Goal: Information Seeking & Learning: Learn about a topic

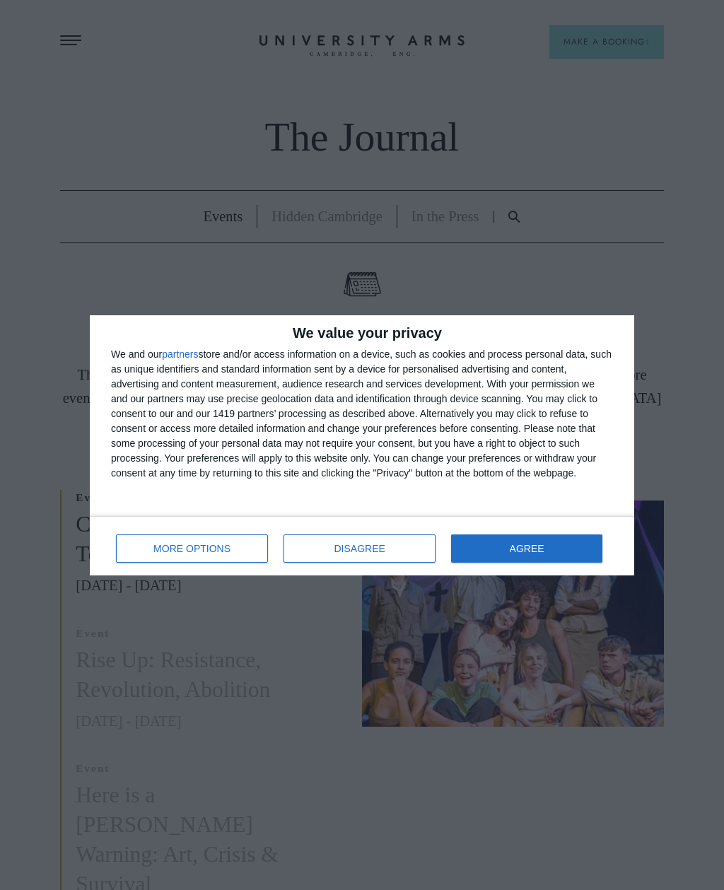
click at [535, 555] on button "AGREE" at bounding box center [526, 549] width 151 height 28
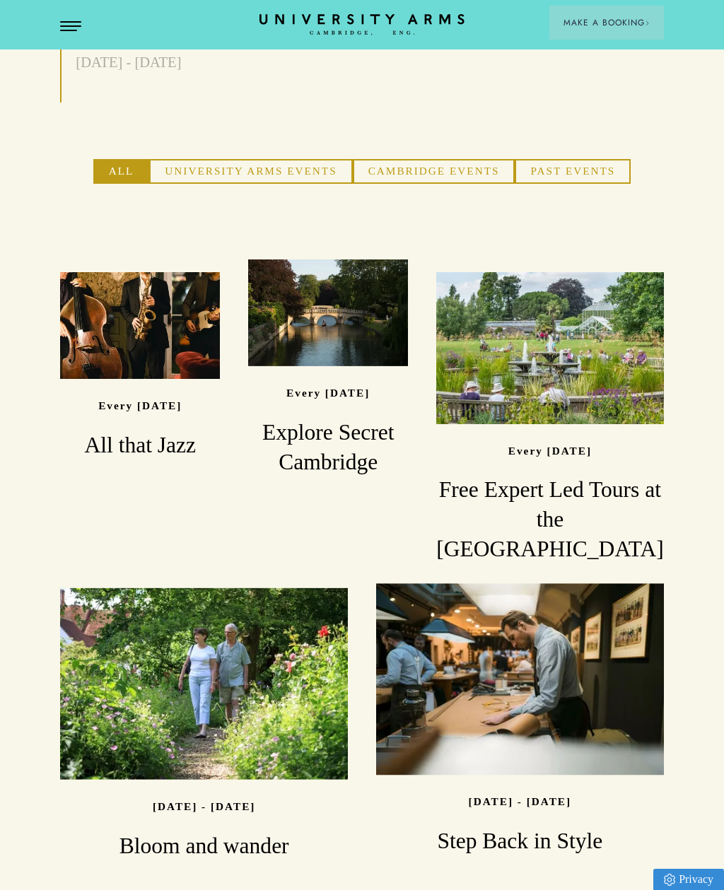
scroll to position [851, 0]
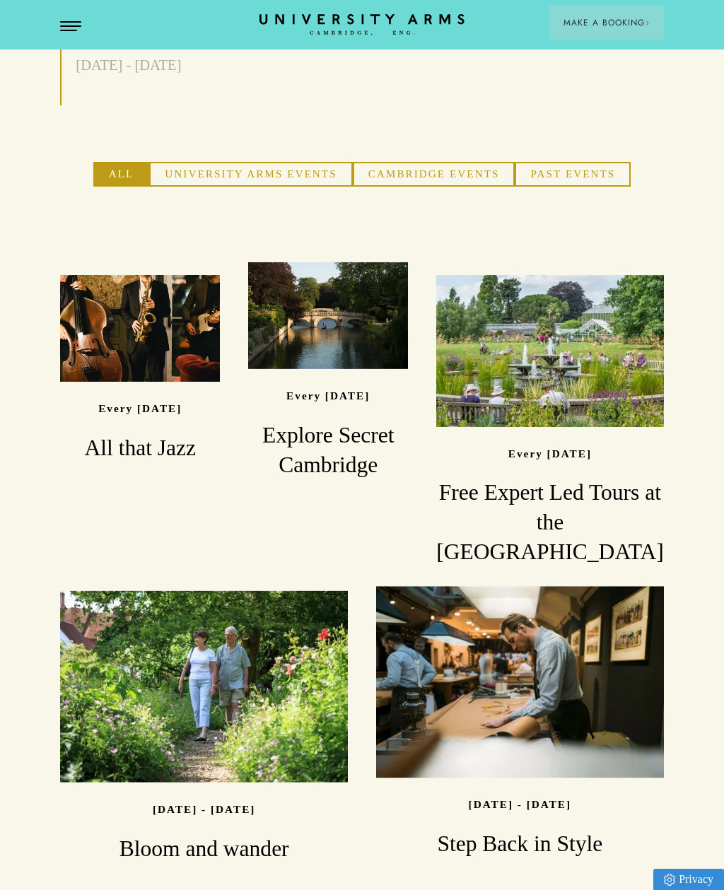
click at [134, 438] on h3 "All that Jazz" at bounding box center [140, 448] width 160 height 30
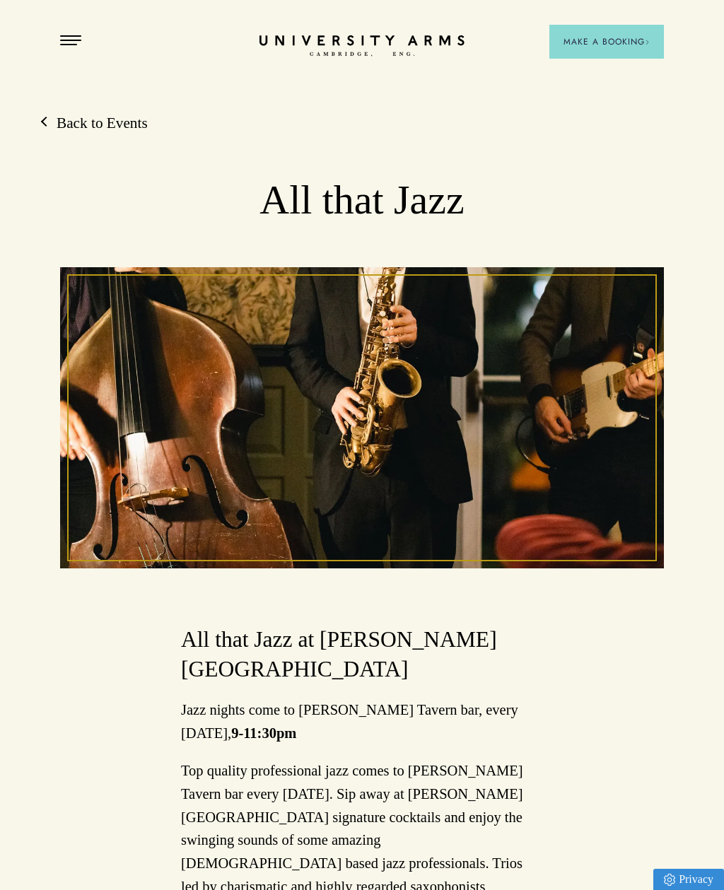
click at [89, 122] on link "Back to Events" at bounding box center [94, 123] width 105 height 21
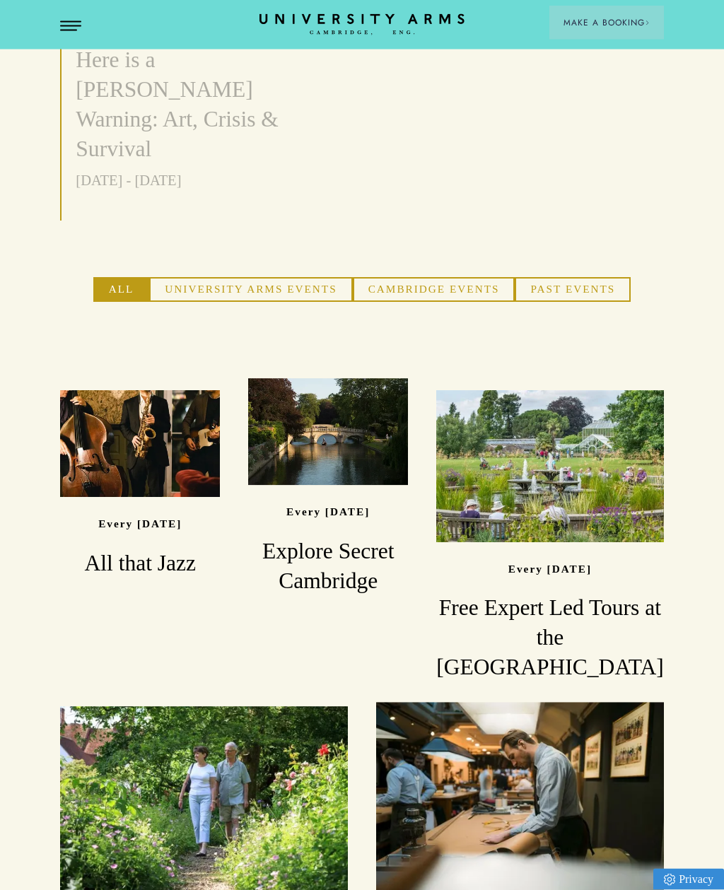
scroll to position [854, 0]
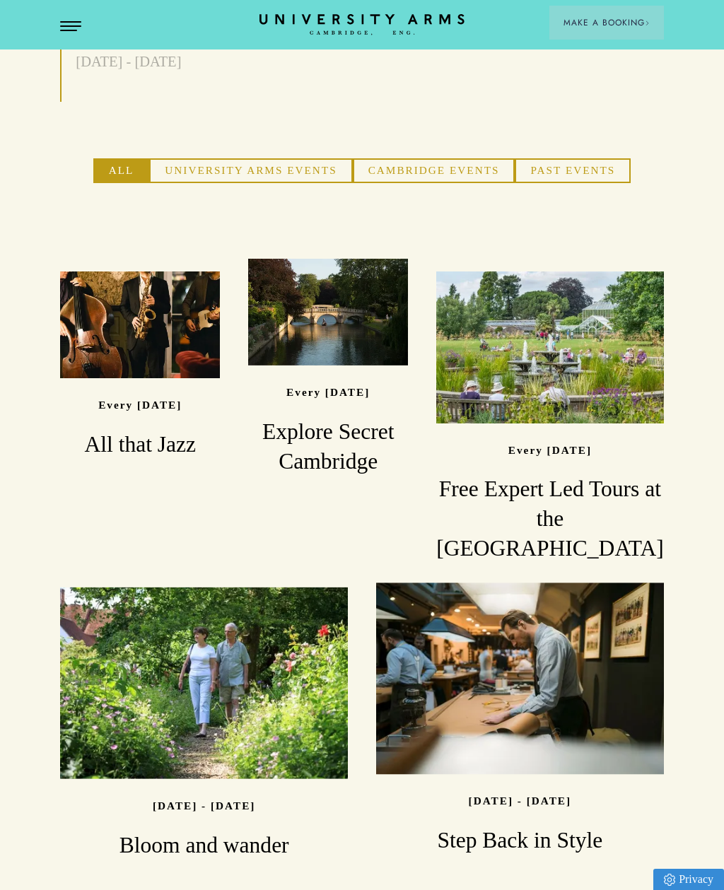
click at [386, 444] on h3 "Explore Secret Cambridge" at bounding box center [328, 445] width 160 height 59
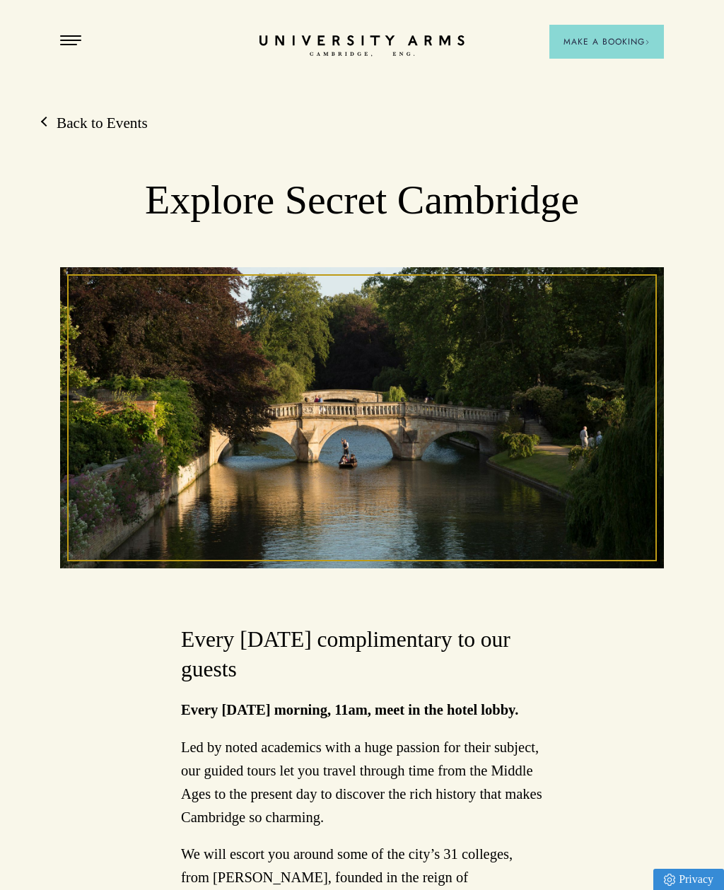
click at [74, 122] on link "Back to Events" at bounding box center [94, 123] width 105 height 21
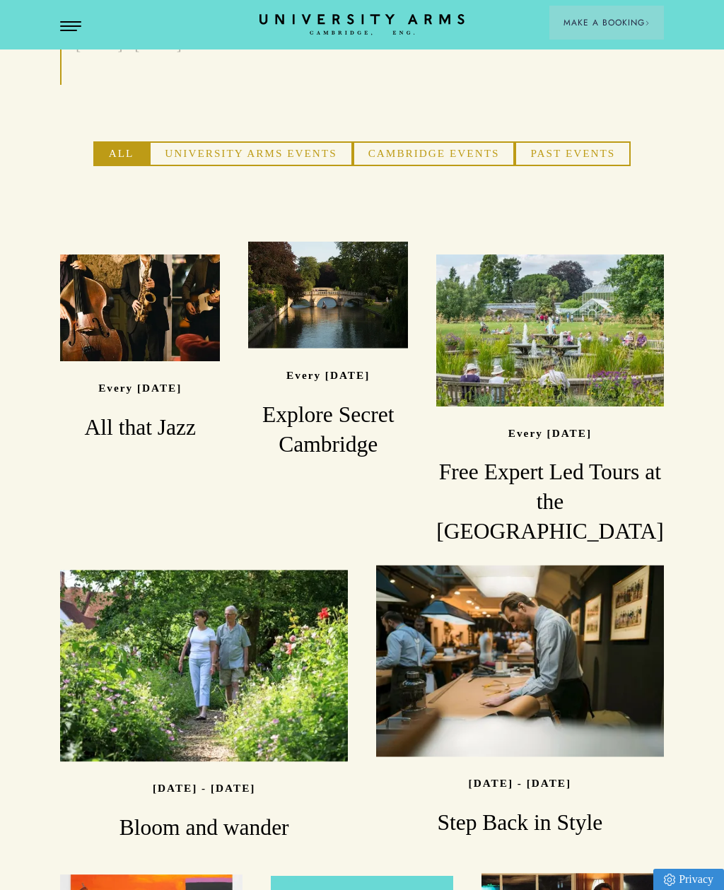
scroll to position [870, 0]
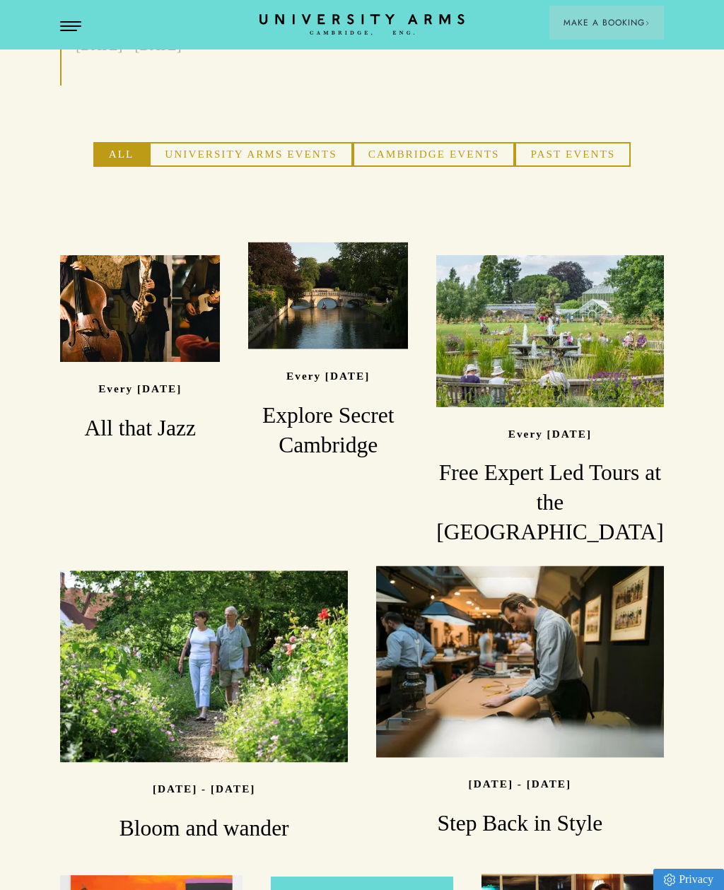
click at [636, 458] on h3 "Free Expert Led Tours at the [GEOGRAPHIC_DATA]" at bounding box center [550, 502] width 228 height 89
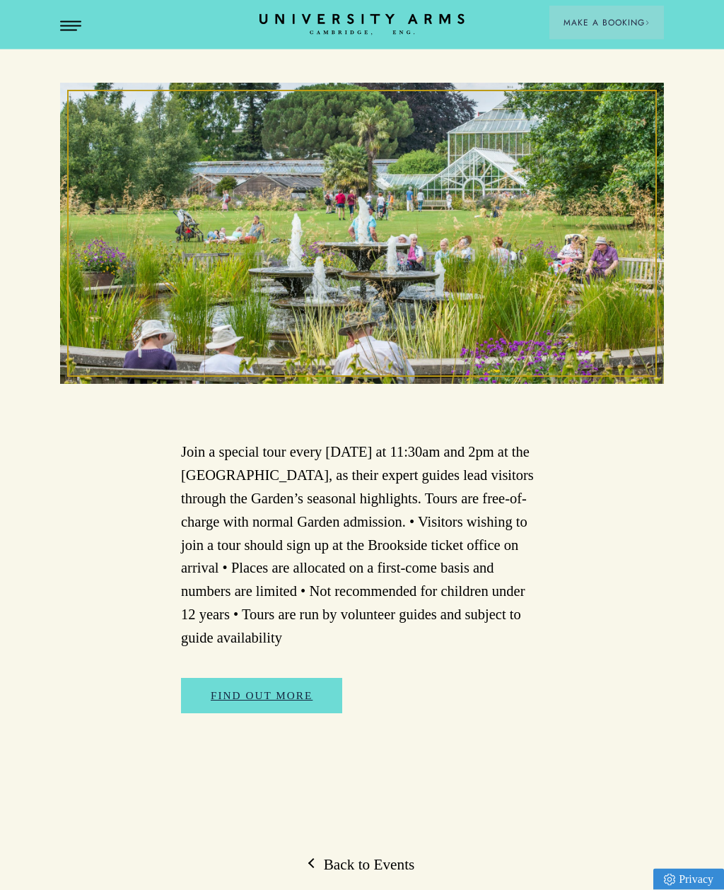
scroll to position [245, 0]
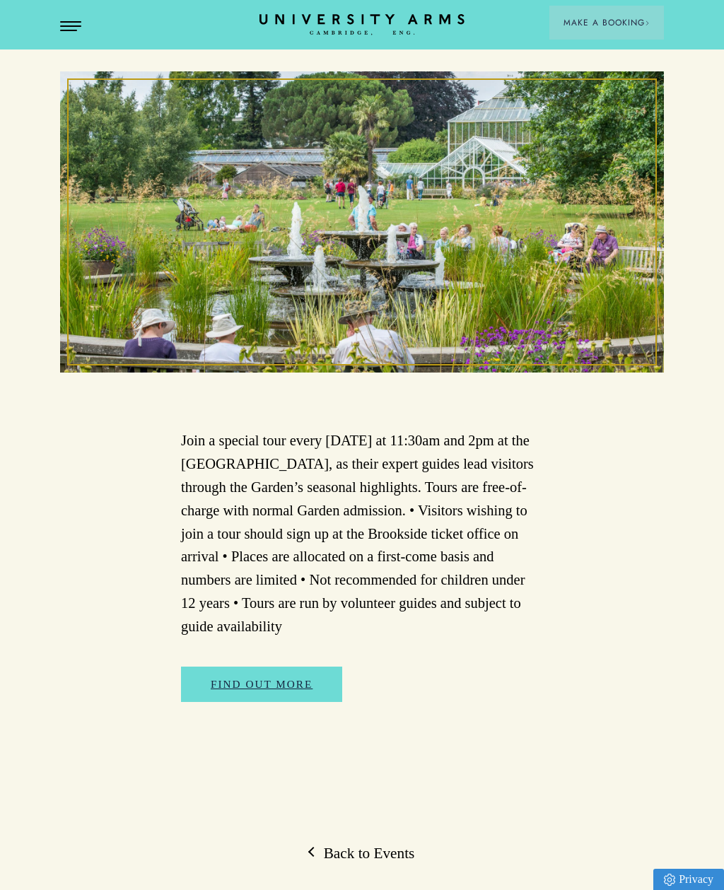
click at [370, 847] on link "Back to Events" at bounding box center [362, 853] width 105 height 21
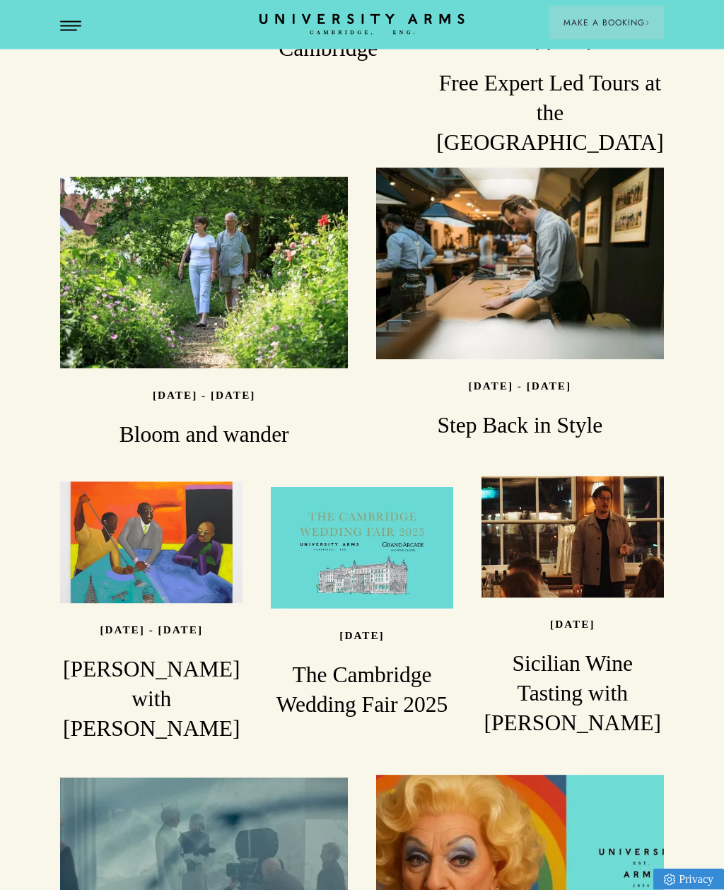
scroll to position [1262, 0]
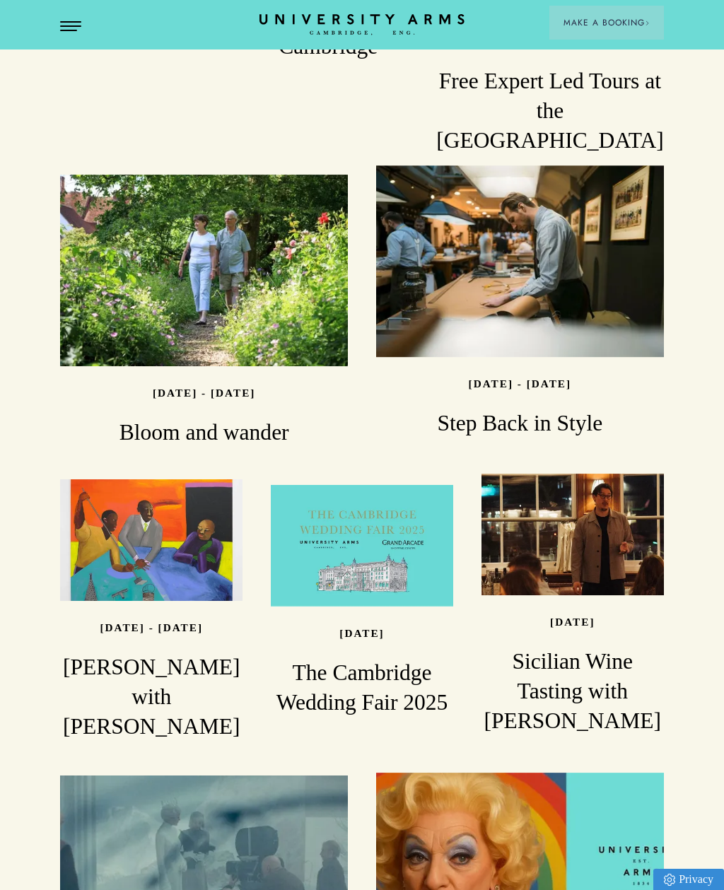
click at [139, 418] on h3 "Bloom and wander" at bounding box center [204, 433] width 288 height 30
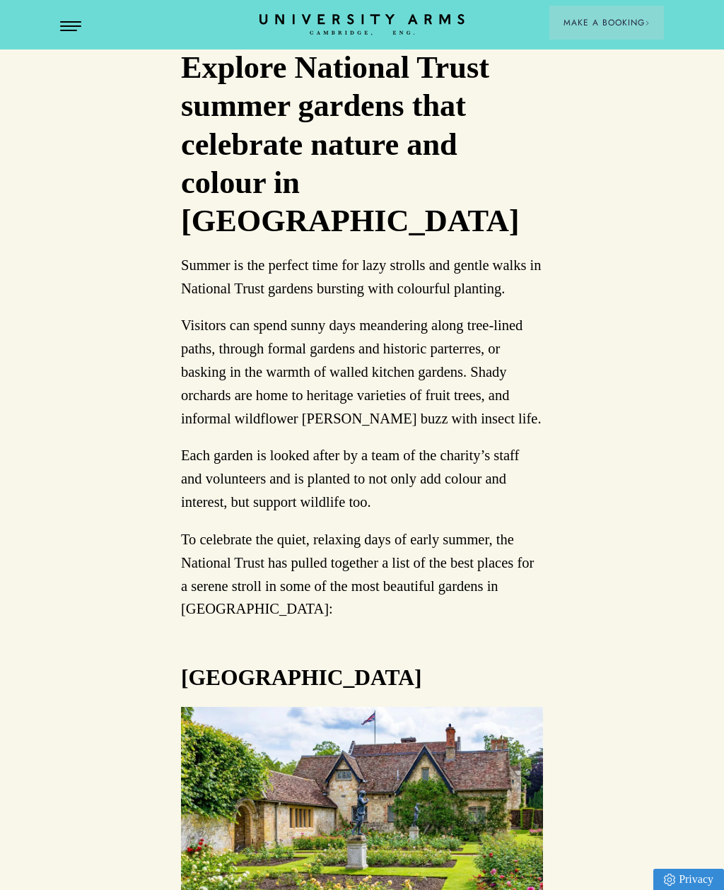
scroll to position [637, 0]
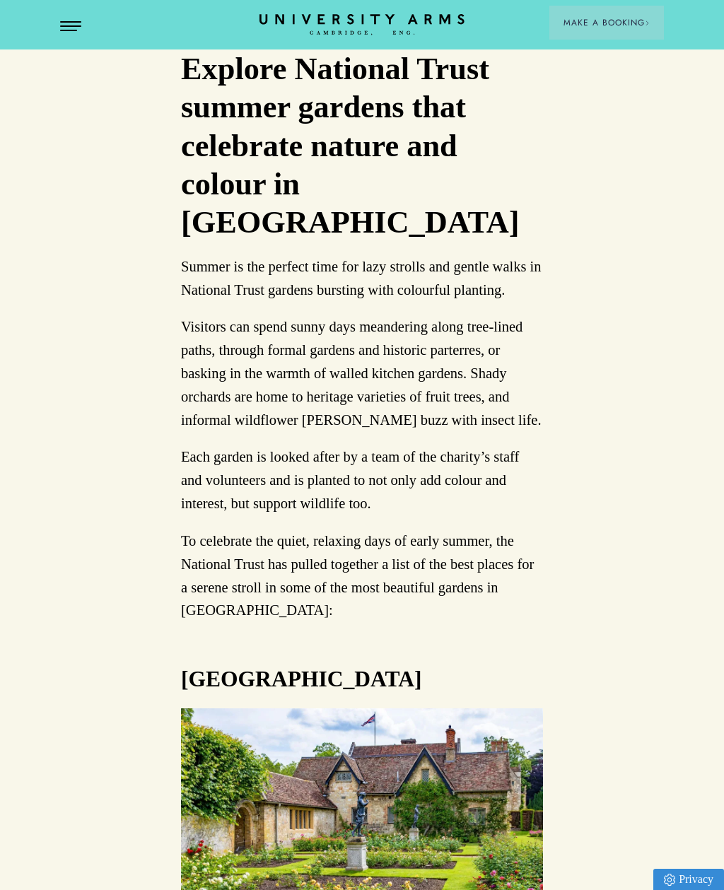
click at [86, 407] on div "Back to Events Bloom and wander [DATE] - [DATE] Bloom and wander: Explore Natio…" at bounding box center [362, 897] width 724 height 2842
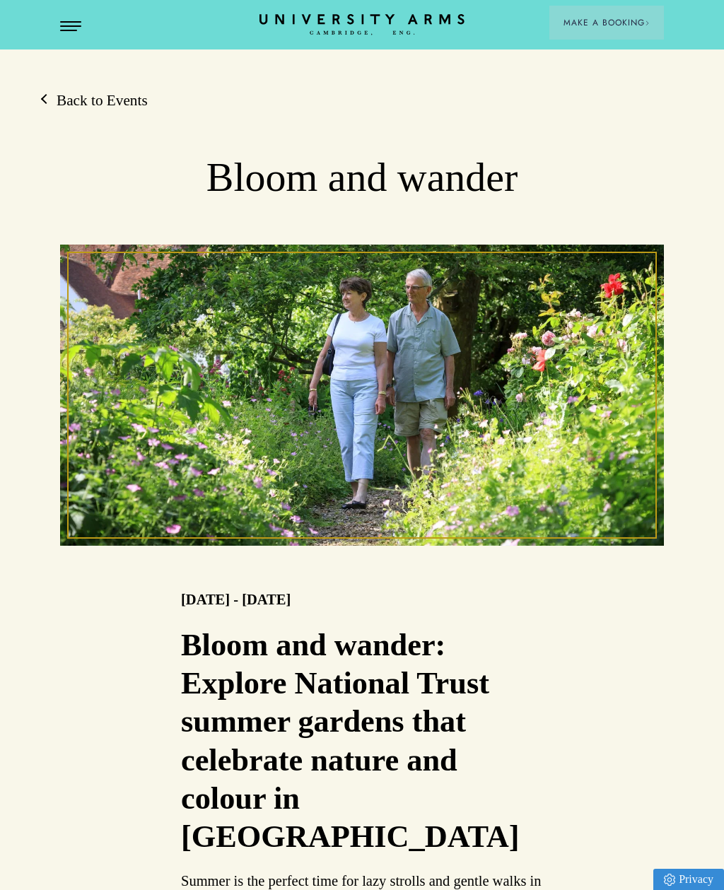
scroll to position [0, 0]
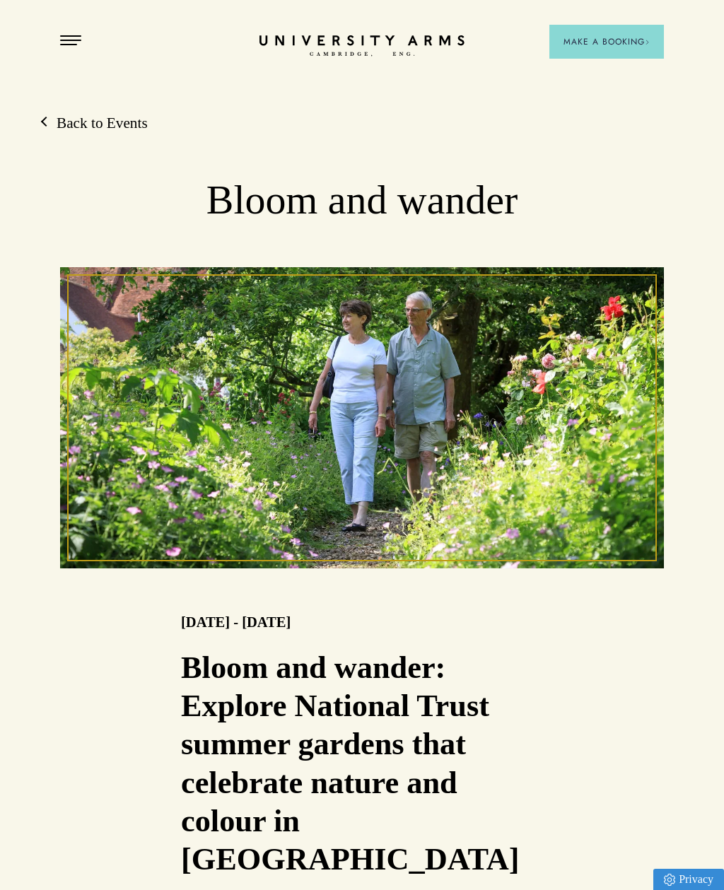
click at [78, 120] on link "Back to Events" at bounding box center [94, 123] width 105 height 21
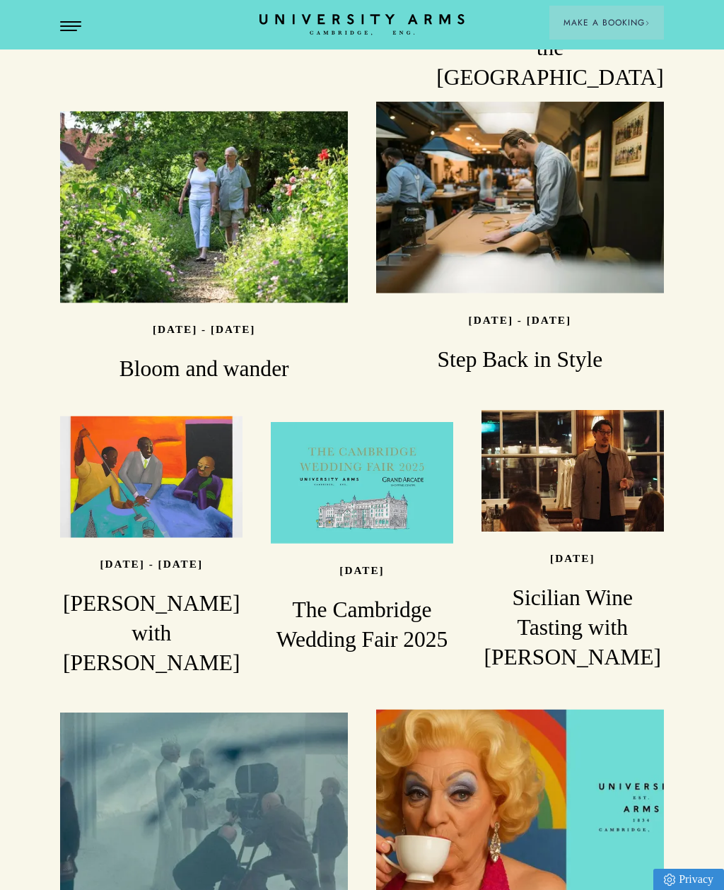
scroll to position [1324, 0]
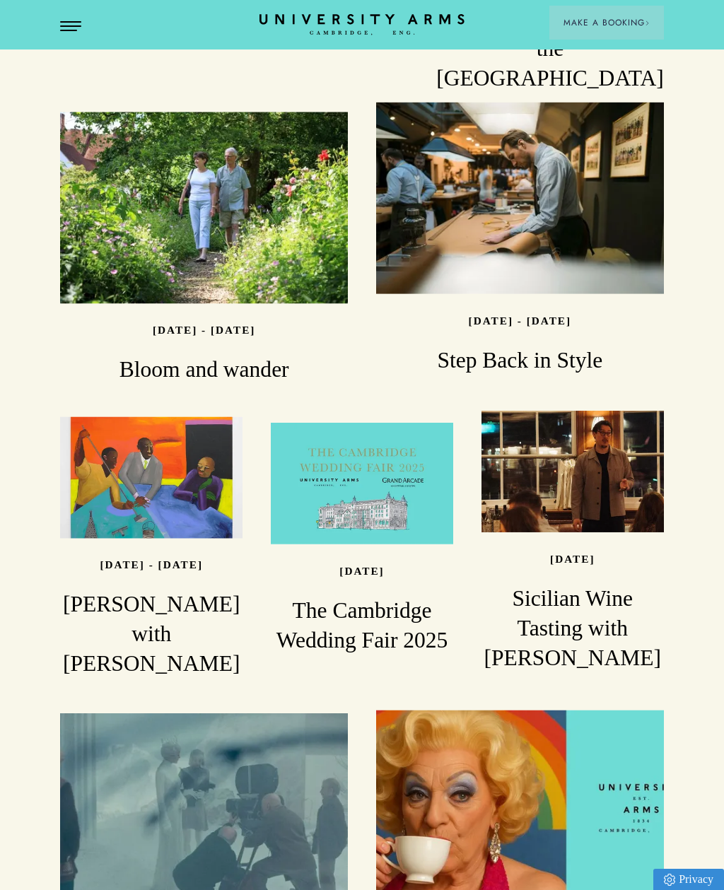
click at [551, 346] on h3 "Step Back in Style" at bounding box center [520, 361] width 288 height 30
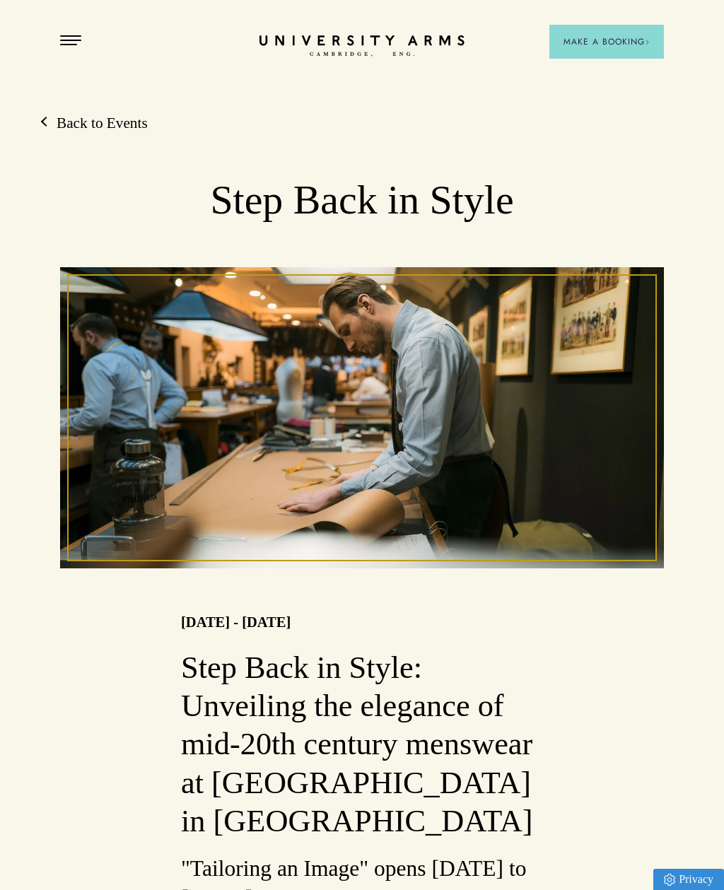
click at [90, 119] on link "Back to Events" at bounding box center [94, 123] width 105 height 21
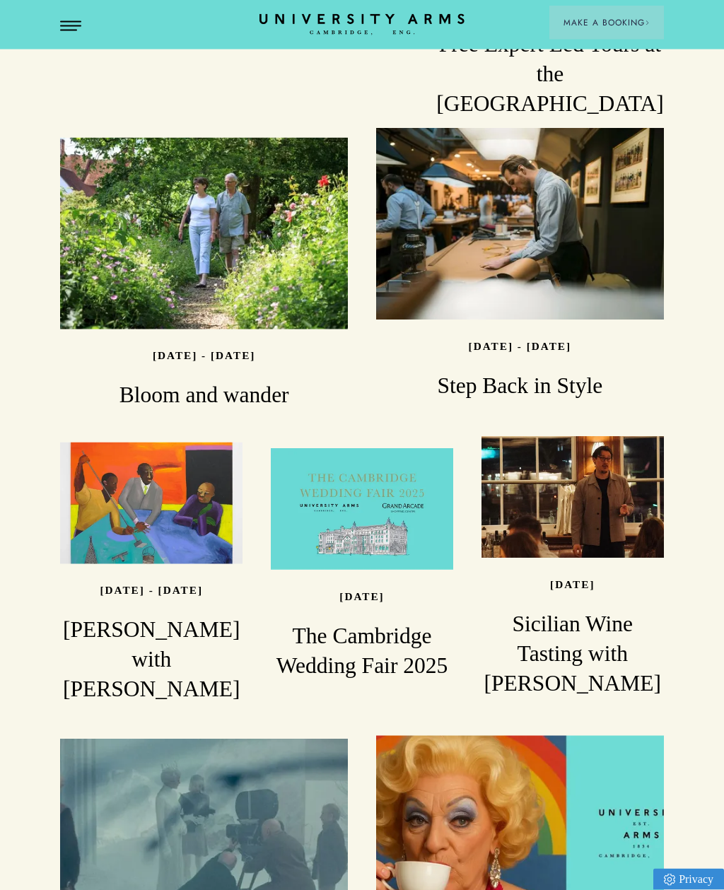
scroll to position [1299, 0]
click at [118, 615] on h3 "[PERSON_NAME] with [PERSON_NAME]" at bounding box center [151, 659] width 182 height 89
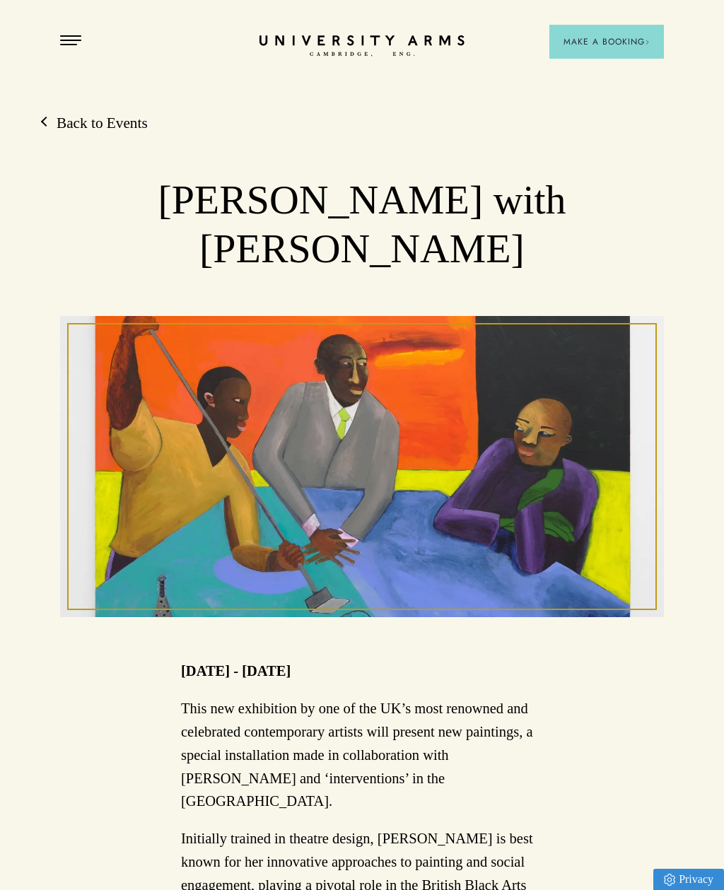
click at [97, 130] on link "Back to Events" at bounding box center [94, 123] width 105 height 21
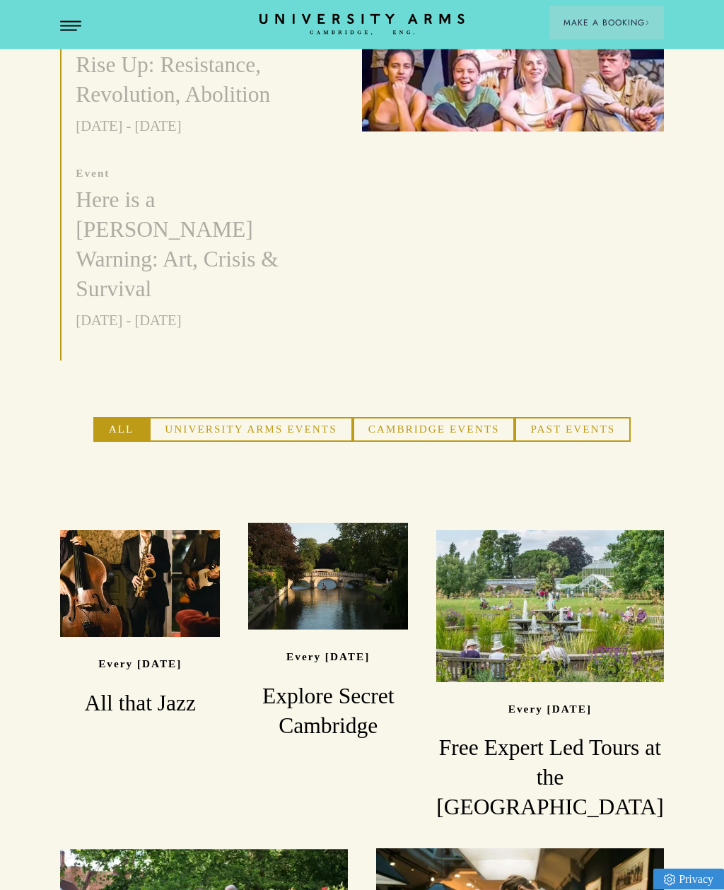
scroll to position [597, 0]
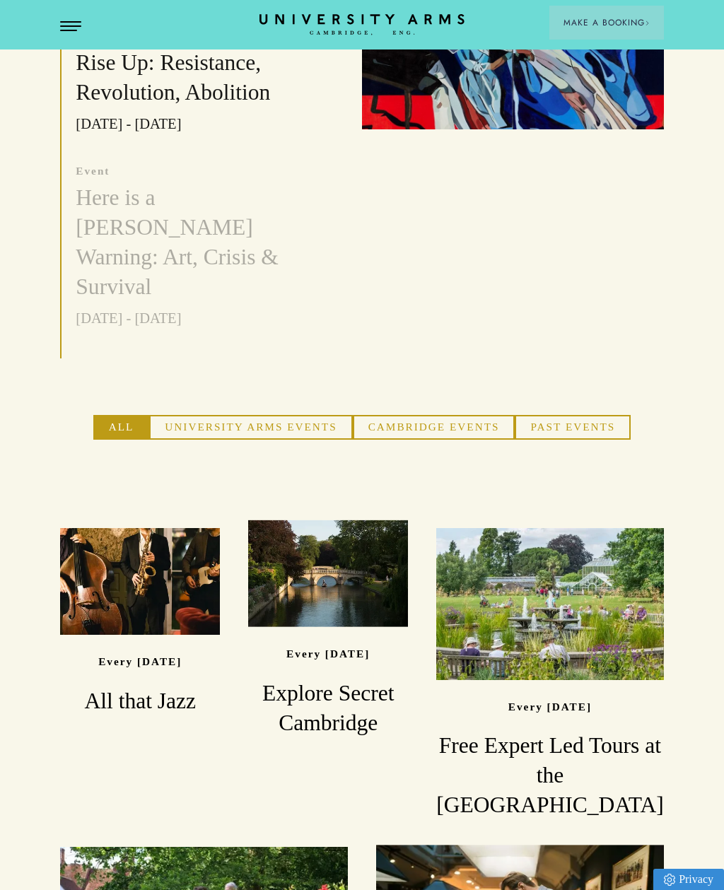
click at [384, 610] on div "Read" at bounding box center [328, 573] width 160 height 107
